Goal: Task Accomplishment & Management: Manage account settings

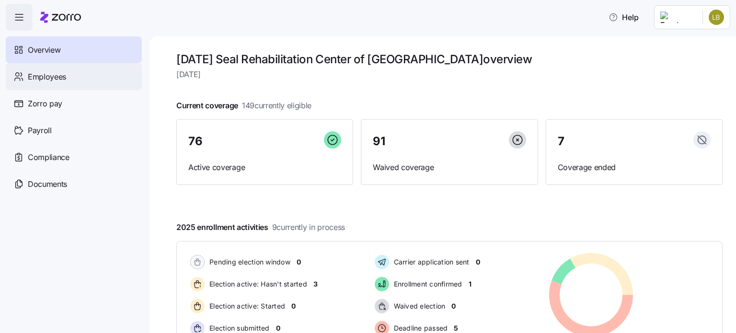
click at [40, 82] on span "Employees" at bounding box center [47, 77] width 38 height 12
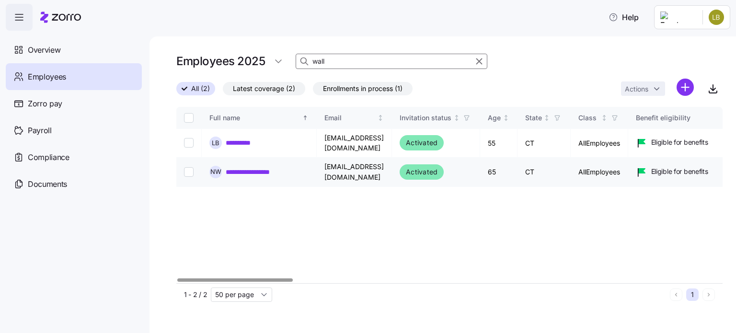
click at [269, 168] on link "**********" at bounding box center [254, 172] width 57 height 10
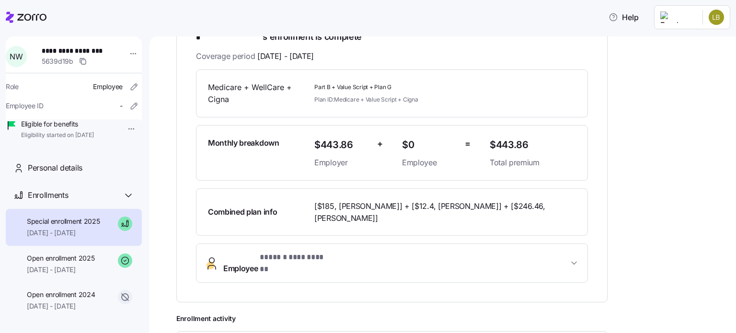
scroll to position [193, 0]
